Goal: Information Seeking & Learning: Learn about a topic

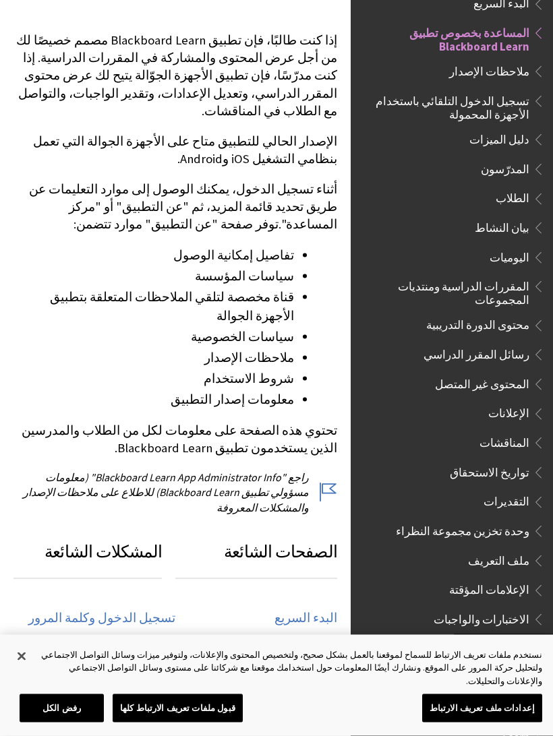
scroll to position [243, 0]
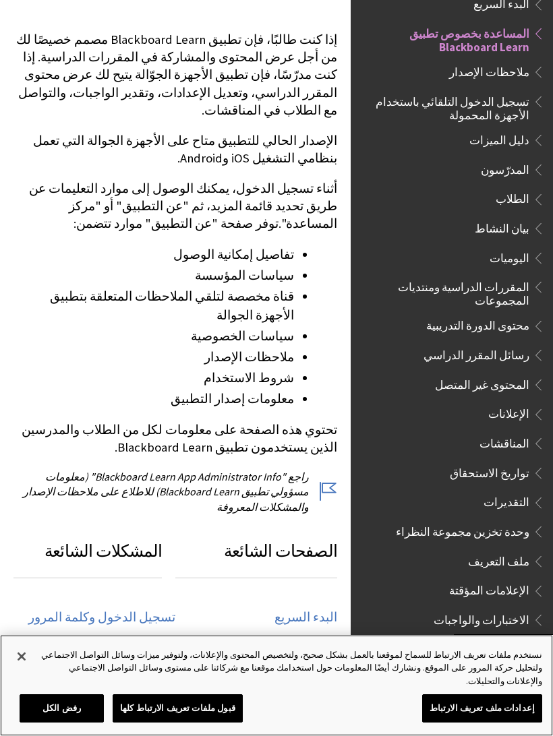
click at [65, 685] on button "رفض الكل" at bounding box center [62, 708] width 84 height 28
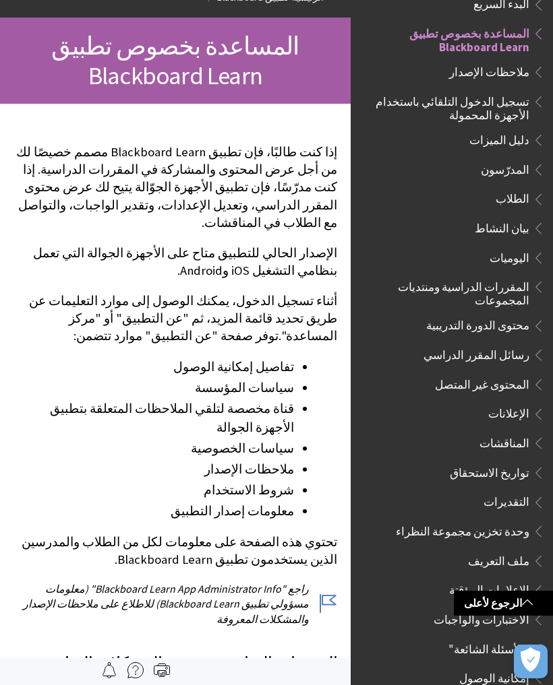
scroll to position [0, 0]
